Goal: Find contact information: Find contact information

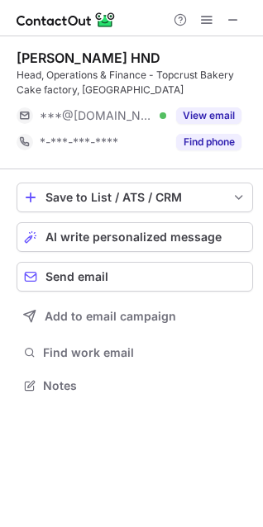
scroll to position [374, 263]
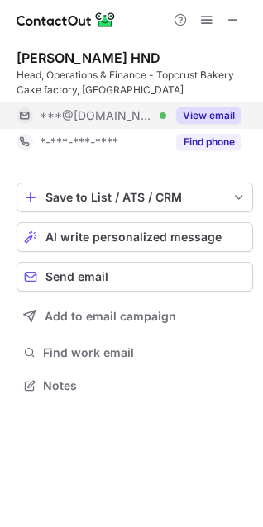
click at [206, 113] on button "View email" at bounding box center [208, 115] width 65 height 17
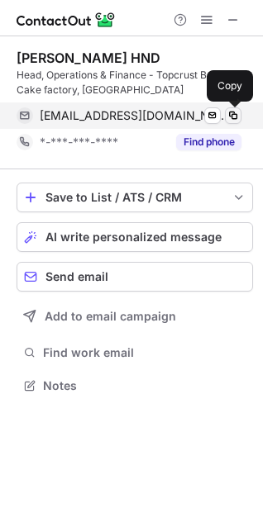
click at [234, 115] on span at bounding box center [232, 115] width 13 height 13
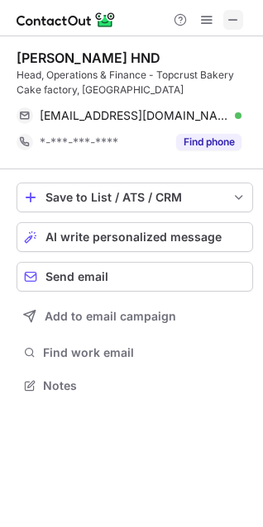
click at [235, 15] on span at bounding box center [232, 19] width 13 height 13
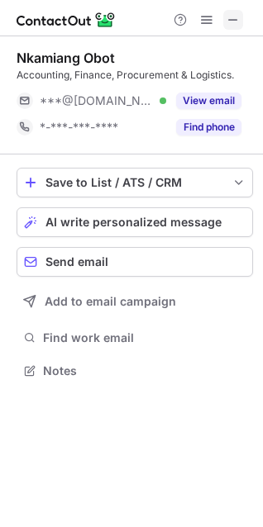
scroll to position [359, 263]
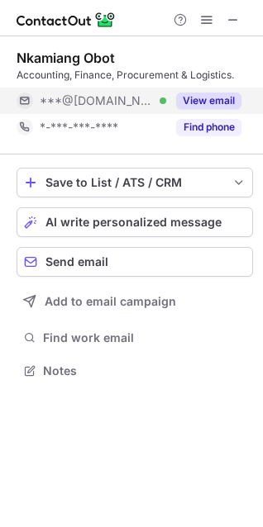
click at [205, 93] on button "View email" at bounding box center [208, 101] width 65 height 17
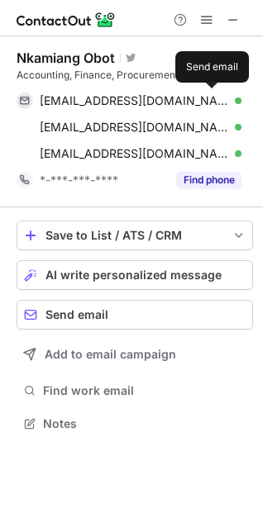
scroll to position [412, 263]
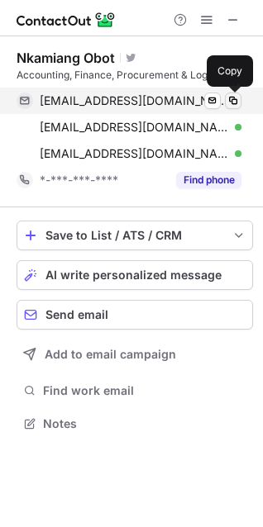
click at [233, 99] on span at bounding box center [232, 100] width 13 height 13
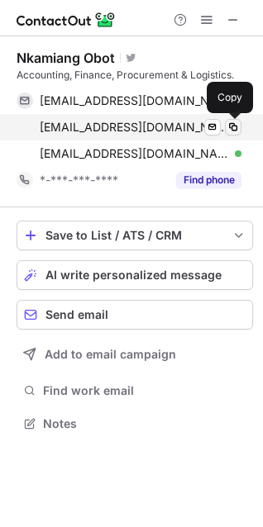
click at [233, 130] on span at bounding box center [232, 127] width 13 height 13
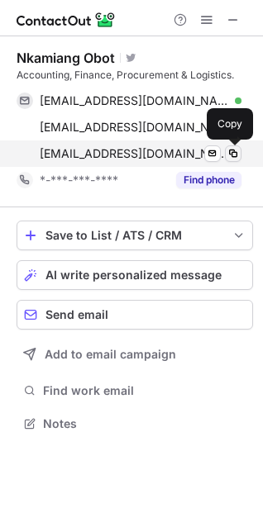
click at [234, 155] on span at bounding box center [232, 153] width 13 height 13
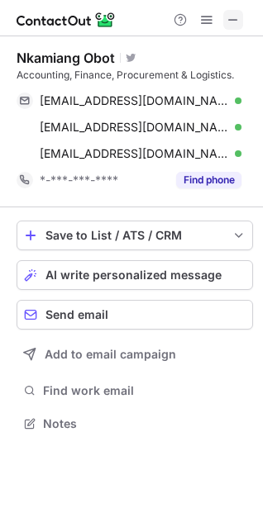
click at [234, 15] on span at bounding box center [232, 19] width 13 height 13
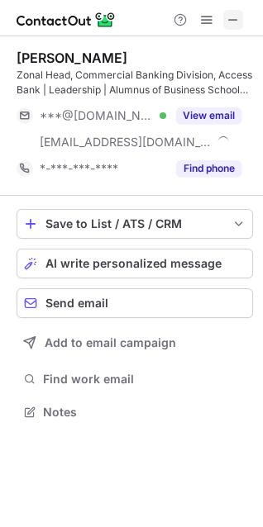
scroll to position [401, 263]
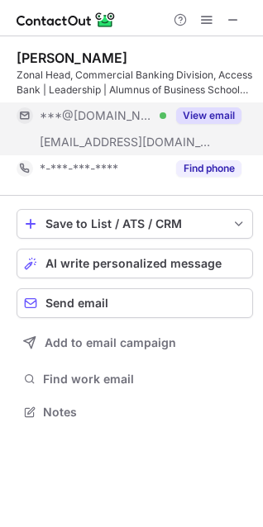
click at [214, 111] on button "View email" at bounding box center [208, 115] width 65 height 17
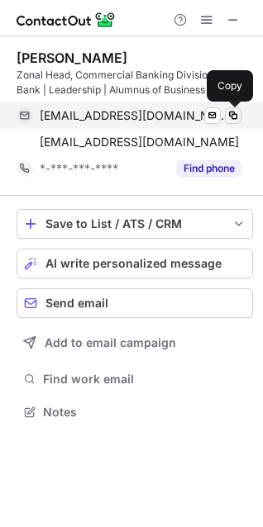
click at [240, 113] on button at bounding box center [233, 115] width 17 height 17
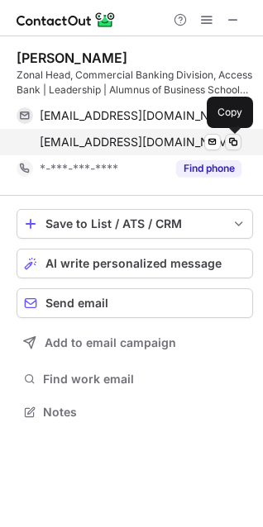
click at [236, 143] on span at bounding box center [232, 141] width 13 height 13
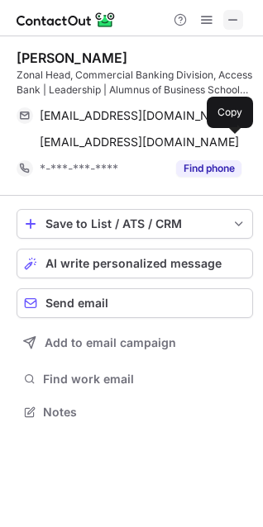
click at [235, 14] on span at bounding box center [232, 19] width 13 height 13
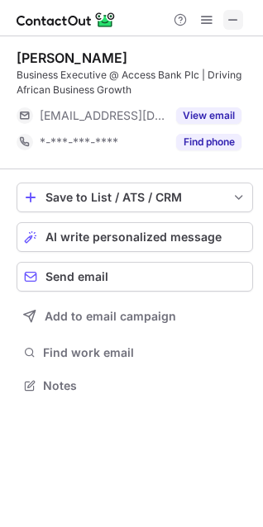
click at [232, 17] on span at bounding box center [232, 19] width 13 height 13
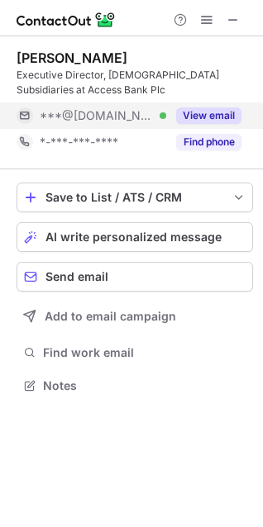
click at [226, 105] on div "View email" at bounding box center [203, 115] width 75 height 26
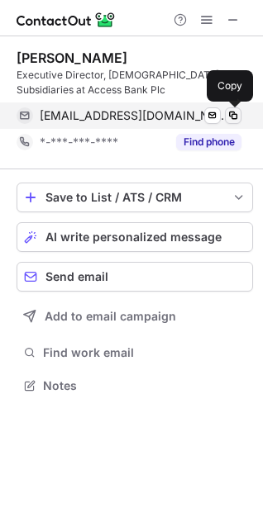
click at [235, 114] on span at bounding box center [232, 115] width 13 height 13
